Goal: Task Accomplishment & Management: Complete application form

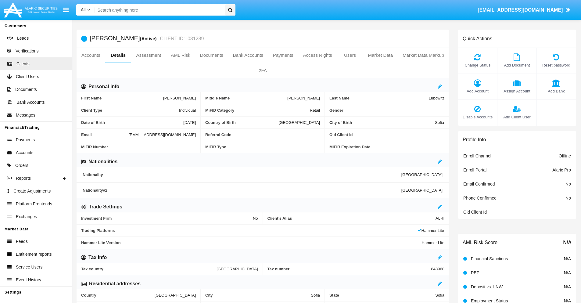
click at [517, 117] on span "Add Client User" at bounding box center [517, 117] width 33 height 6
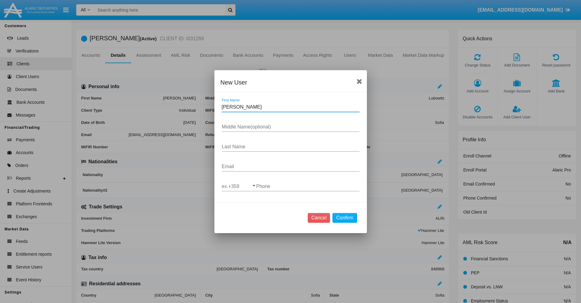
type input "Dionna"
type input "Tiny"
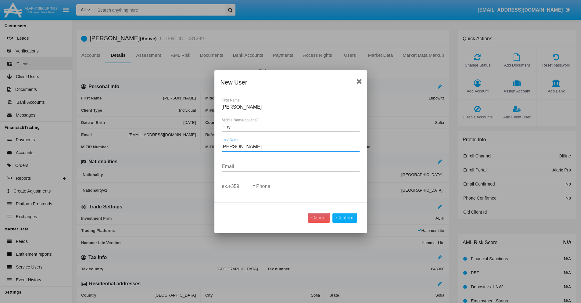
type input "Kuphal"
type input "[EMAIL_ADDRESS][DOMAIN_NAME]"
click at [239, 186] on input "ex.+359" at bounding box center [239, 186] width 34 height 5
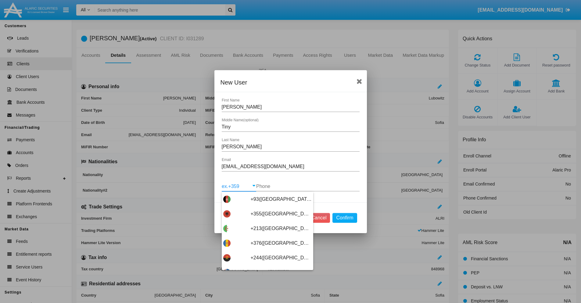
scroll to position [3248, 0]
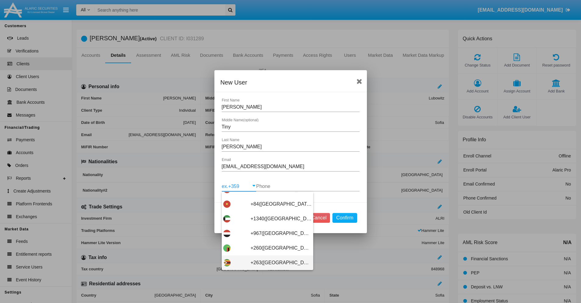
click at [265, 262] on span "+263(Zimbabwe)" at bounding box center [281, 262] width 61 height 15
type input "+263(Zimbabwe)"
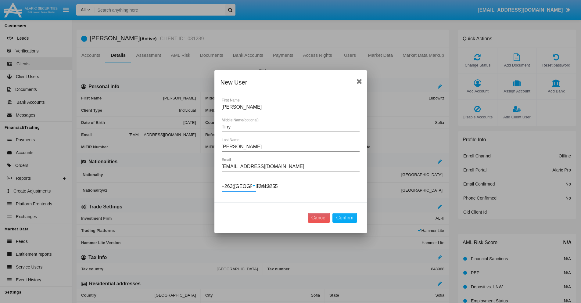
type input "124122550"
click at [345, 218] on button "Confirm" at bounding box center [345, 218] width 24 height 10
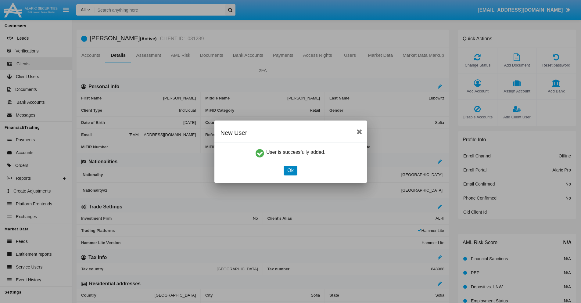
click at [291, 170] on button "Ok" at bounding box center [290, 171] width 13 height 10
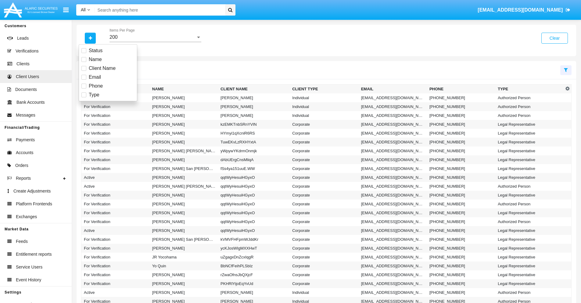
click at [95, 77] on span "Email" at bounding box center [95, 77] width 12 height 7
click at [84, 80] on input "Email" at bounding box center [84, 80] width 0 height 0
checkbox input "true"
click at [90, 38] on icon "button" at bounding box center [90, 38] width 3 height 4
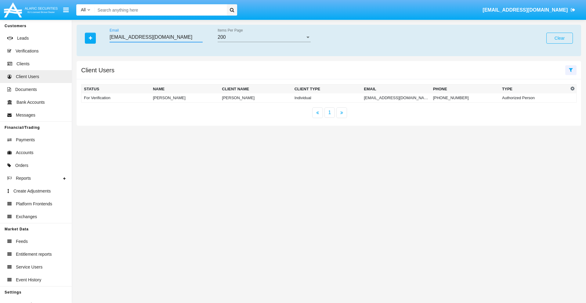
click at [156, 37] on input "r-kq0i5t@rdc4-54d.cn" at bounding box center [156, 36] width 93 height 5
type input "r-kq0i5t@rdc4-54d.cn"
click at [394, 98] on td "r-kq0i5t@rdc4-54d.cn" at bounding box center [395, 97] width 69 height 9
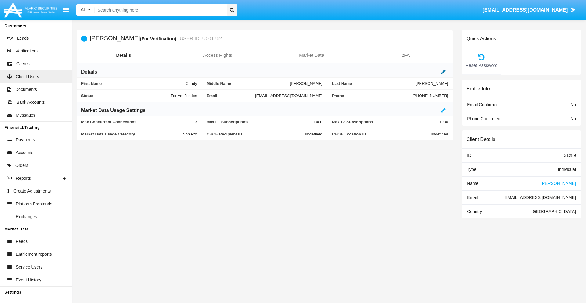
click at [443, 72] on icon at bounding box center [443, 71] width 4 height 5
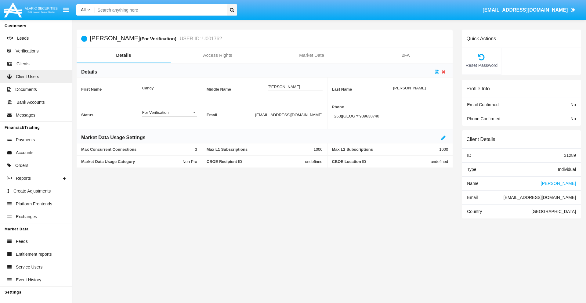
click at [169, 112] on div "For Verification" at bounding box center [166, 112] width 49 height 5
click at [169, 128] on span "Verified" at bounding box center [169, 128] width 55 height 12
click at [437, 72] on icon at bounding box center [437, 71] width 4 height 5
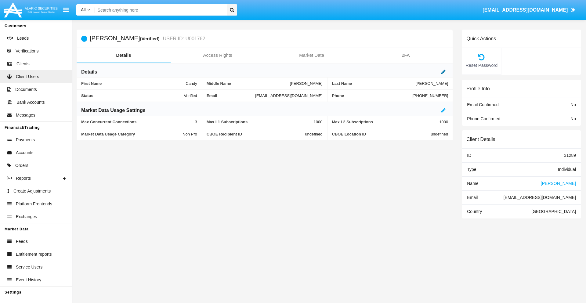
click at [443, 72] on icon at bounding box center [443, 71] width 4 height 5
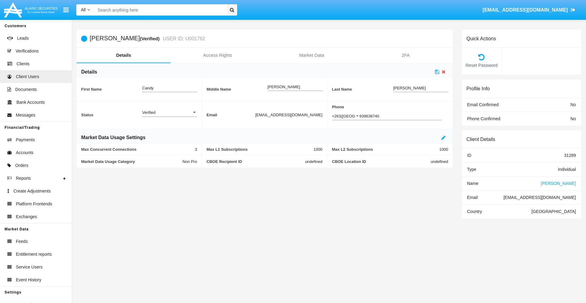
click at [169, 112] on div "Verified" at bounding box center [166, 112] width 49 height 5
click at [169, 116] on span "Active" at bounding box center [169, 116] width 55 height 12
click at [437, 72] on icon at bounding box center [437, 71] width 4 height 5
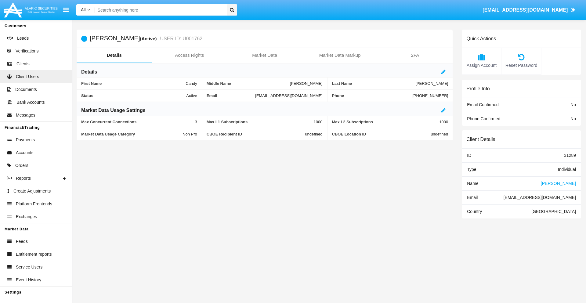
click at [472, 183] on span "Name" at bounding box center [472, 183] width 11 height 5
